Goal: Transaction & Acquisition: Purchase product/service

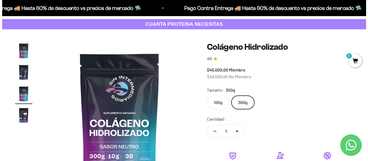
scroll to position [81, 0]
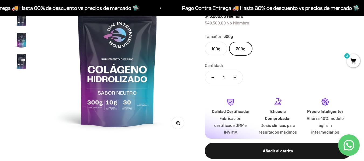
click at [353, 61] on span "2" at bounding box center [353, 60] width 13 height 13
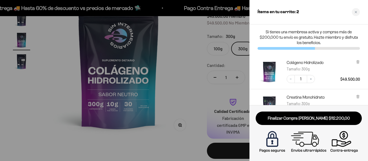
scroll to position [27, 0]
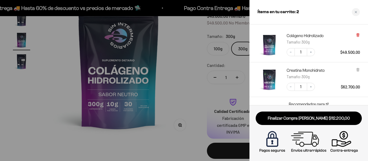
click at [357, 35] on icon at bounding box center [358, 35] width 4 height 4
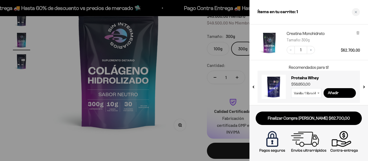
scroll to position [31, 0]
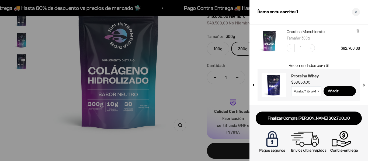
click at [298, 77] on h3 "Proteína Whey" at bounding box center [323, 76] width 65 height 6
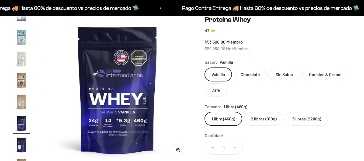
scroll to position [0, 2584]
click at [252, 78] on label "Chocolate" at bounding box center [250, 74] width 33 height 13
click at [205, 68] on input "Chocolate" at bounding box center [205, 68] width 0 height 0
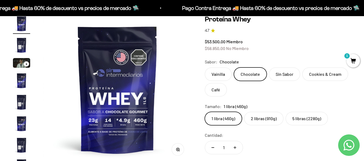
scroll to position [54, 0]
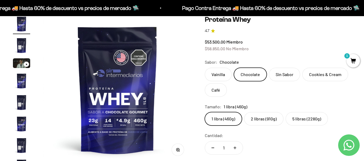
click at [19, 105] on img "Ir al artículo 5" at bounding box center [21, 102] width 17 height 17
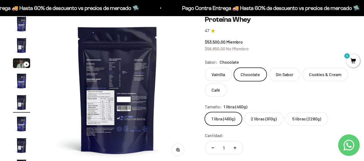
click at [102, 116] on img at bounding box center [117, 89] width 149 height 149
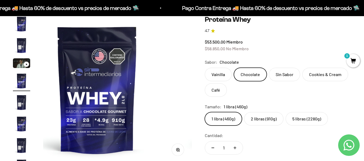
scroll to position [0, 456]
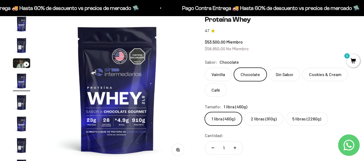
click at [23, 106] on img "Ir al artículo 5" at bounding box center [21, 102] width 17 height 17
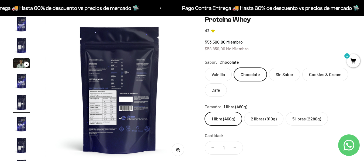
scroll to position [0, 608]
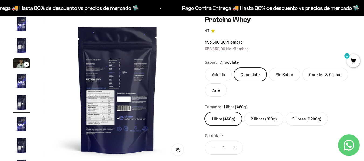
click at [179, 152] on button "Zoom" at bounding box center [178, 150] width 12 height 12
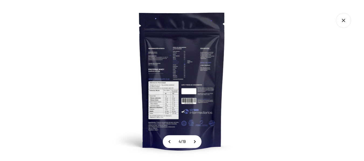
click at [168, 113] on img at bounding box center [181, 80] width 161 height 161
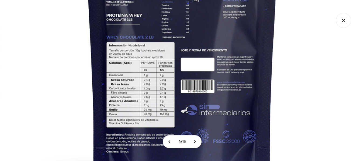
click at [342, 22] on icon "Cerrar galería" at bounding box center [343, 20] width 3 height 3
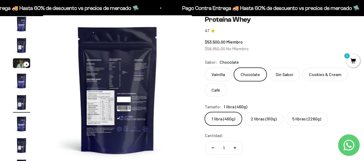
click at [342, 22] on icon "Cerrar galería" at bounding box center [343, 20] width 3 height 3
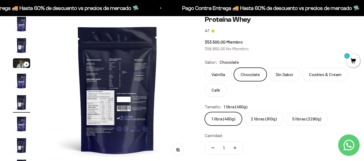
click at [24, 22] on img "Ir al artículo 1" at bounding box center [21, 23] width 17 height 17
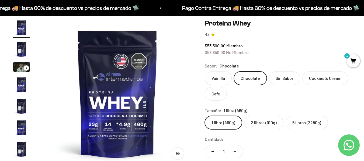
scroll to position [50, 0]
click at [255, 126] on label "2 libras (910g)" at bounding box center [263, 122] width 39 height 13
click at [205, 116] on input "2 libras (910g)" at bounding box center [205, 116] width 0 height 0
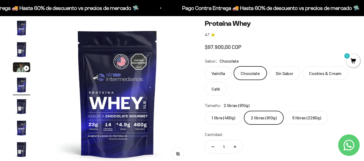
scroll to position [0, 456]
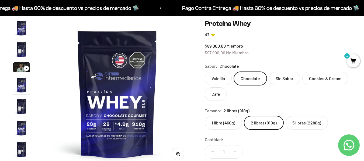
click at [218, 122] on label "1 libra (460g)" at bounding box center [223, 122] width 37 height 13
click at [205, 116] on input "1 libra (460g)" at bounding box center [205, 116] width 0 height 0
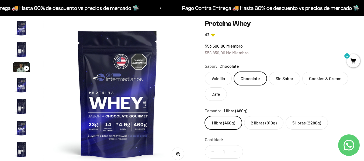
click at [260, 124] on label "2 libras (910g)" at bounding box center [263, 122] width 39 height 13
click at [205, 116] on input "2 libras (910g)" at bounding box center [205, 116] width 0 height 0
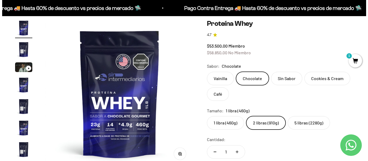
scroll to position [0, 456]
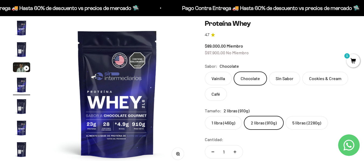
click at [357, 56] on span "1" at bounding box center [353, 60] width 13 height 13
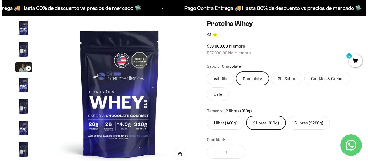
scroll to position [0, 463]
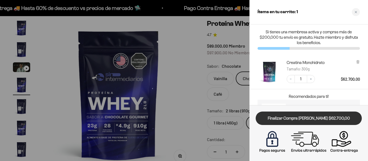
click at [310, 116] on link "Finalizar Compra [PERSON_NAME] $62.700,00" at bounding box center [309, 119] width 106 height 14
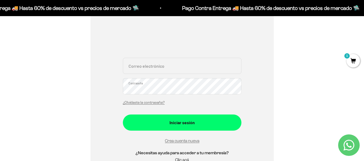
scroll to position [90, 0]
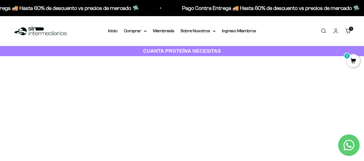
drag, startPoint x: 233, startPoint y: 103, endPoint x: 270, endPoint y: 127, distance: 43.9
click at [233, 103] on div "Too many requests. Please try again later. Username: maryoriz1992@gmail.com Pas…" at bounding box center [182, 110] width 189 height 108
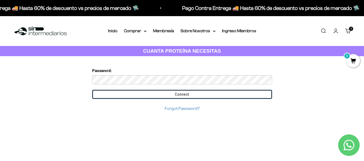
click at [170, 98] on input "Connect" at bounding box center [182, 94] width 180 height 9
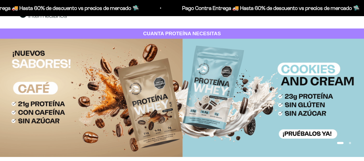
scroll to position [81, 0]
